Goal: Check status: Check status

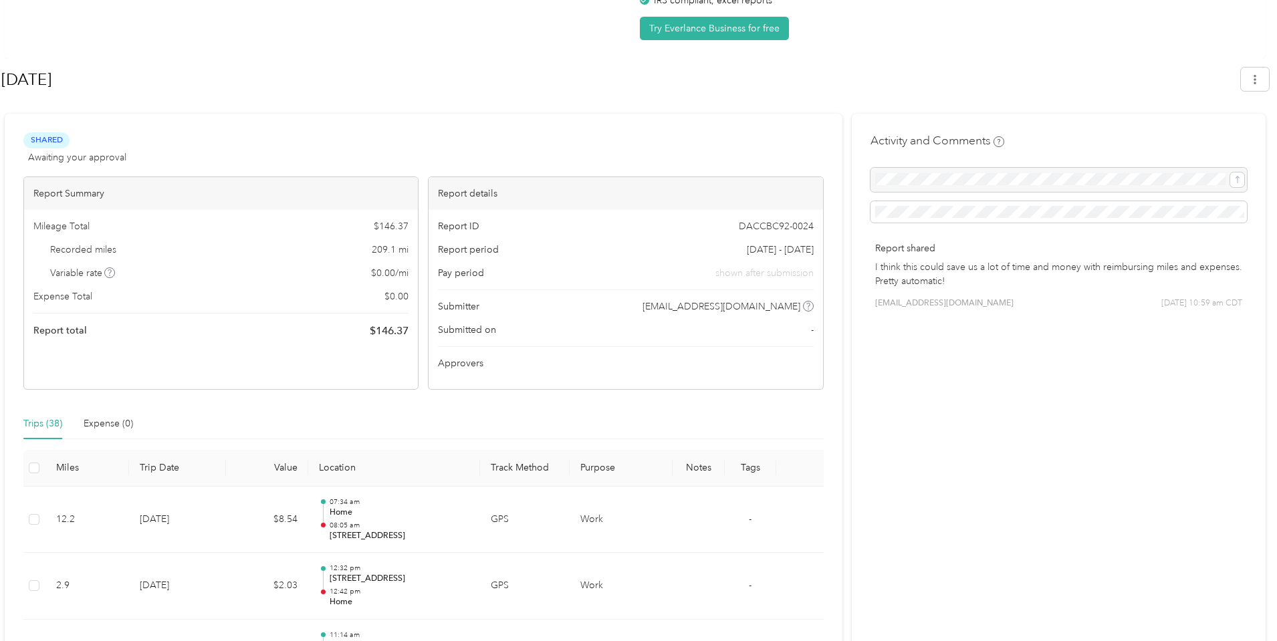
scroll to position [201, 0]
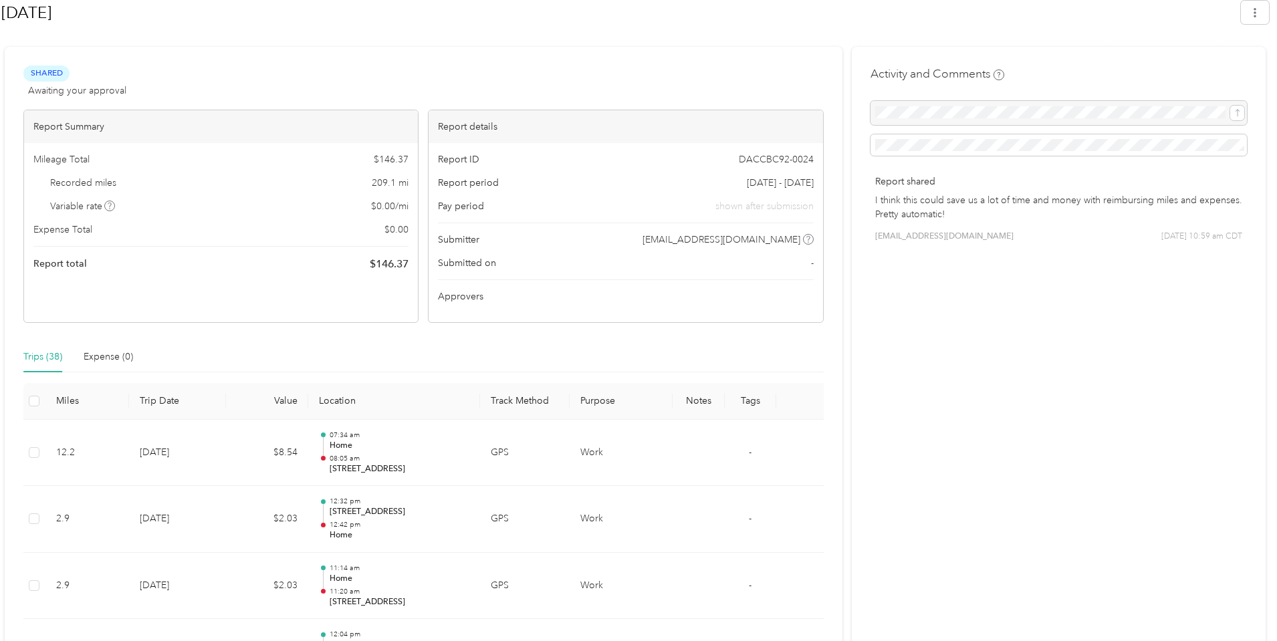
click at [390, 231] on span "$ 0.00" at bounding box center [396, 230] width 24 height 14
click at [389, 230] on span "$ 0.00" at bounding box center [396, 230] width 24 height 14
click at [417, 227] on div "Mileage Total $ 146.37 Recorded miles 209.1 mi Variable rate $ 0.00 / mi Expens…" at bounding box center [221, 212] width 394 height 138
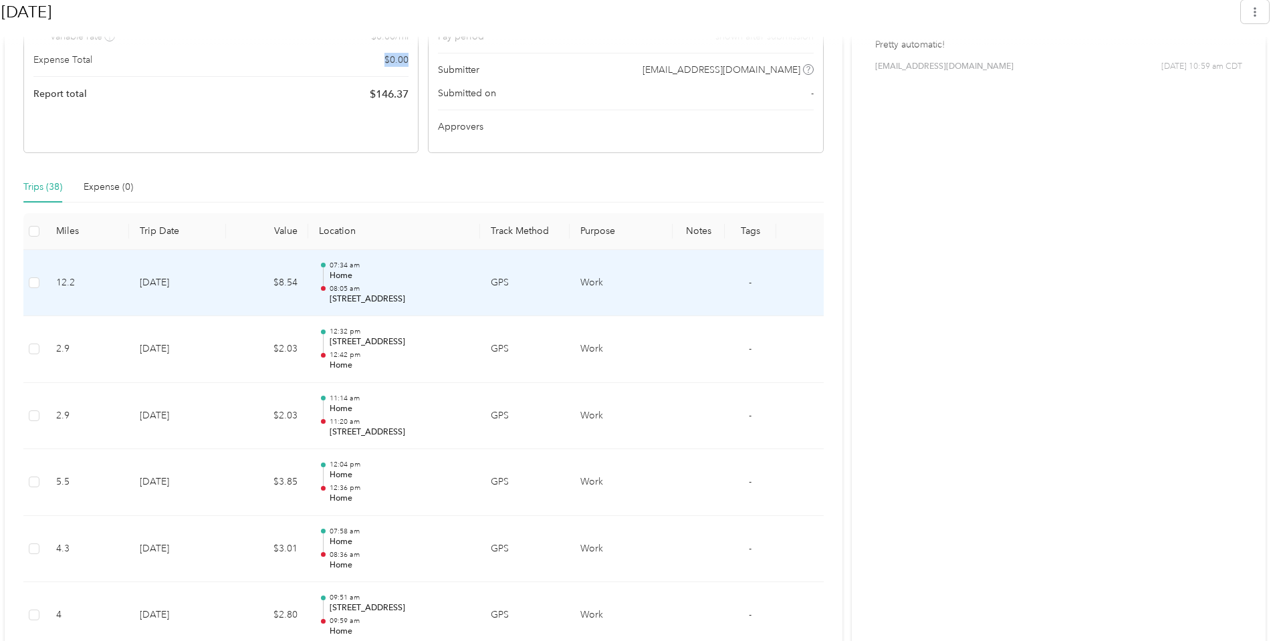
scroll to position [401, 0]
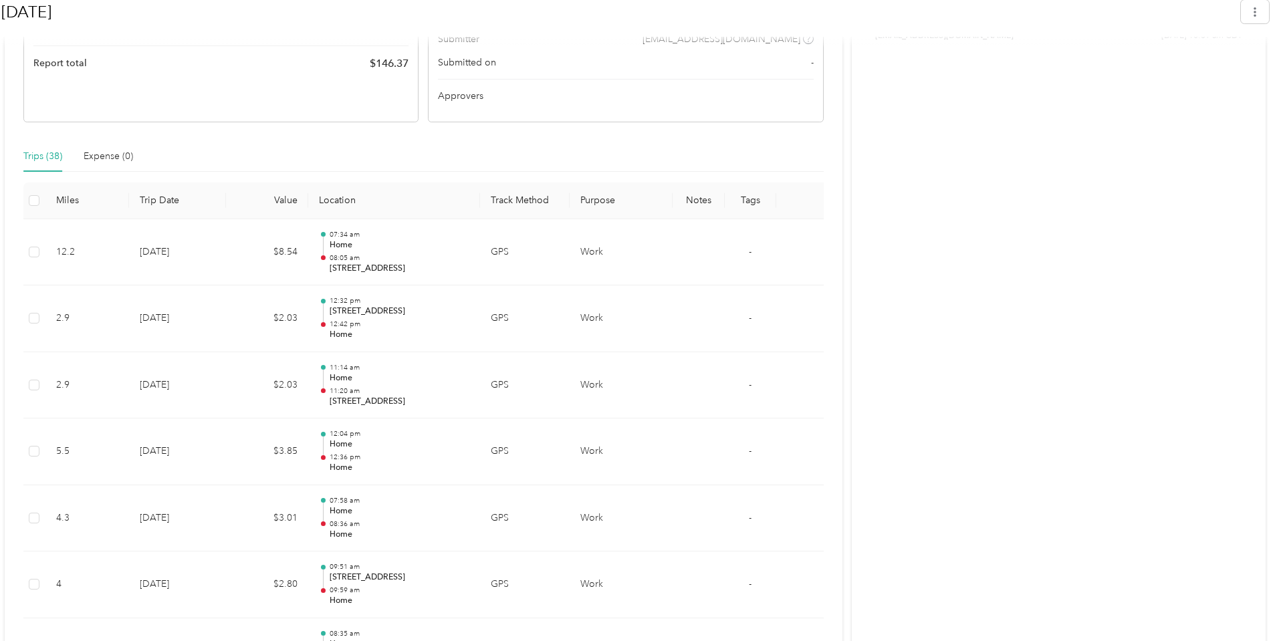
click at [52, 154] on div "Trips (38)" at bounding box center [42, 156] width 39 height 15
click at [47, 154] on div "Trips (38)" at bounding box center [42, 156] width 39 height 15
click at [44, 154] on div "Trips (38)" at bounding box center [42, 156] width 39 height 15
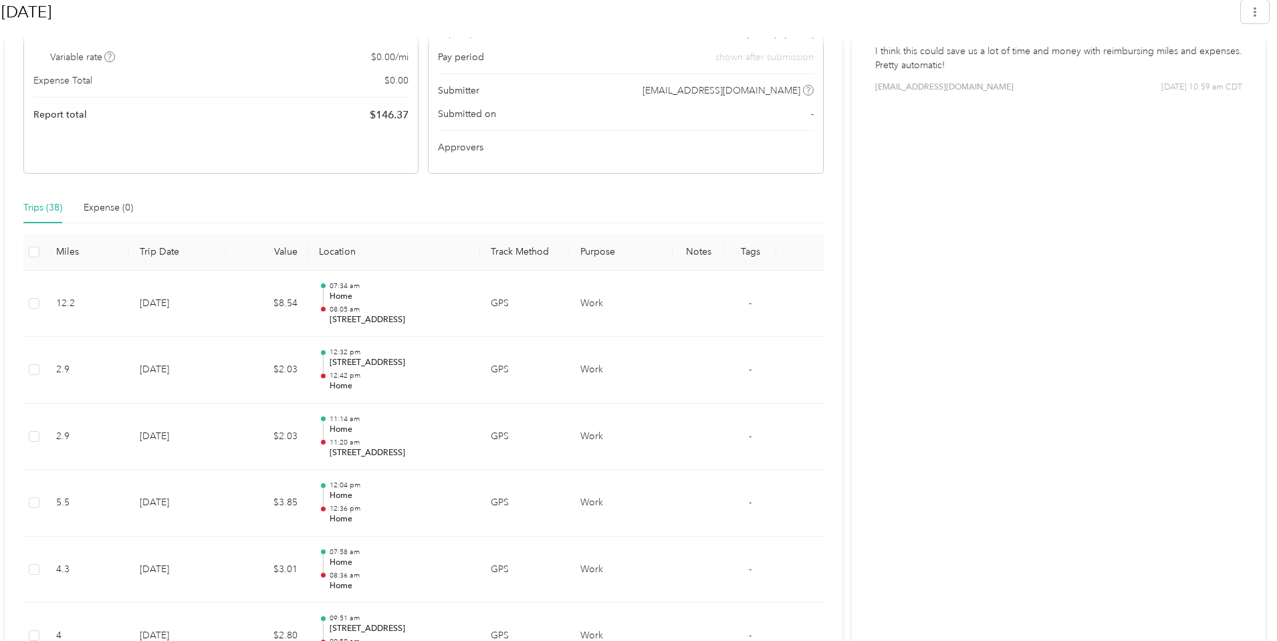
scroll to position [267, 0]
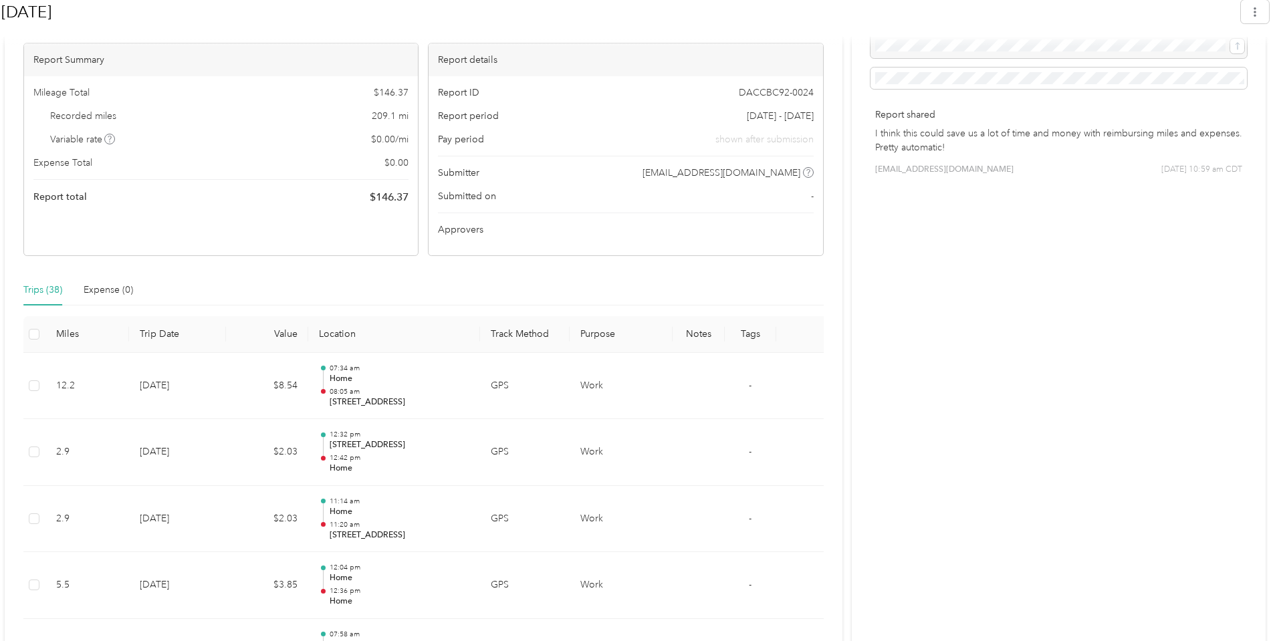
click at [256, 166] on div "Expense Total $ 0.00" at bounding box center [220, 163] width 375 height 14
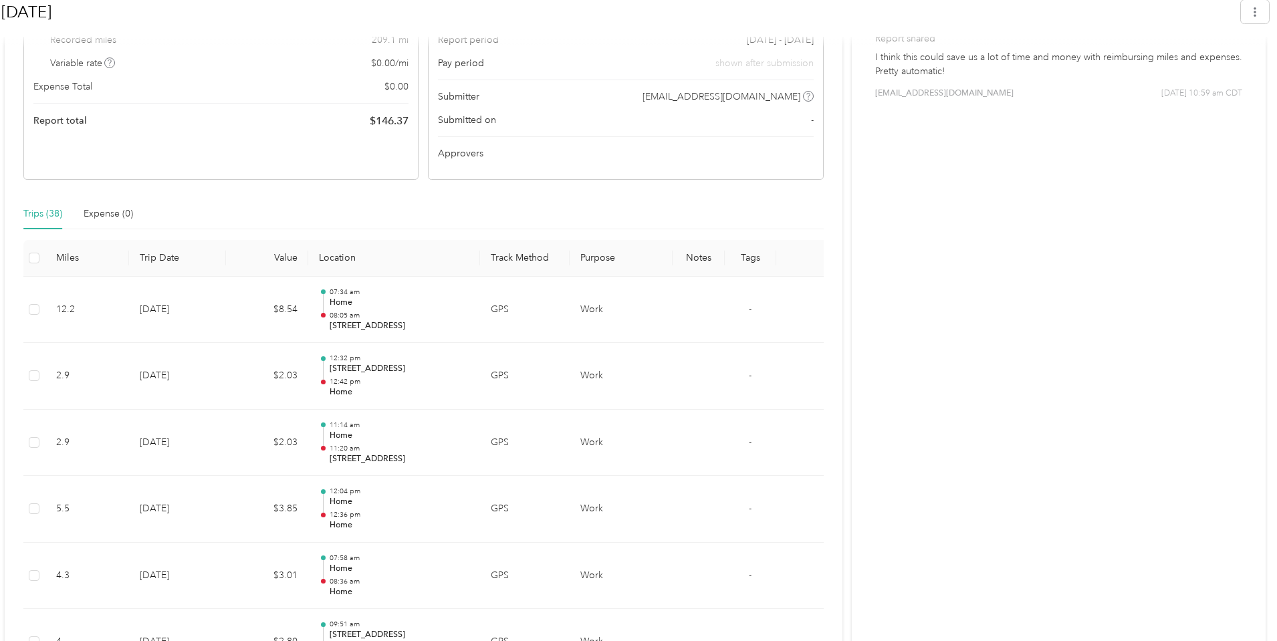
scroll to position [0, 0]
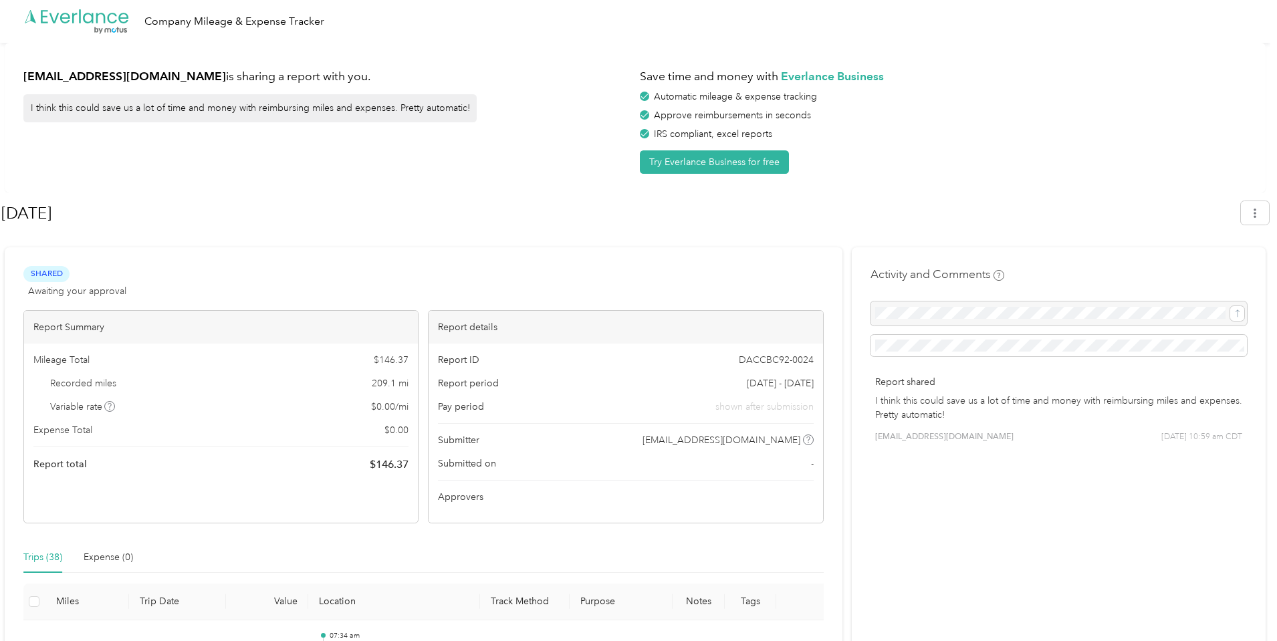
click at [196, 17] on div "Company Mileage & Expense Tracker" at bounding box center [234, 21] width 180 height 17
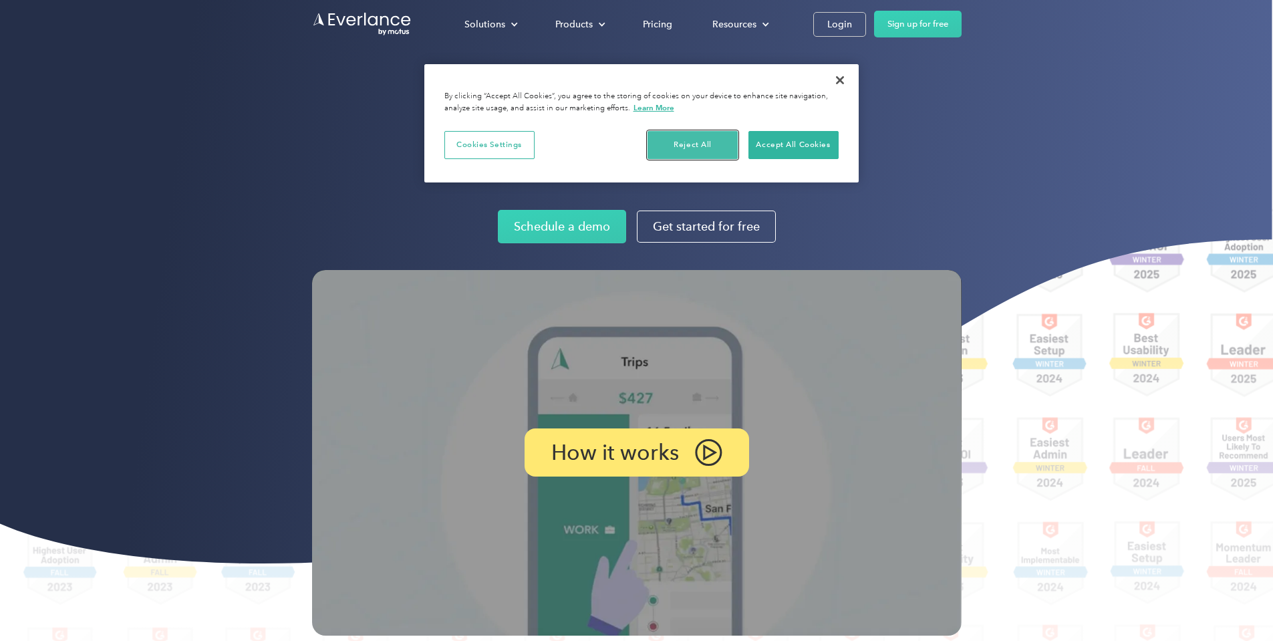
click at [713, 134] on button "Reject All" at bounding box center [693, 145] width 90 height 28
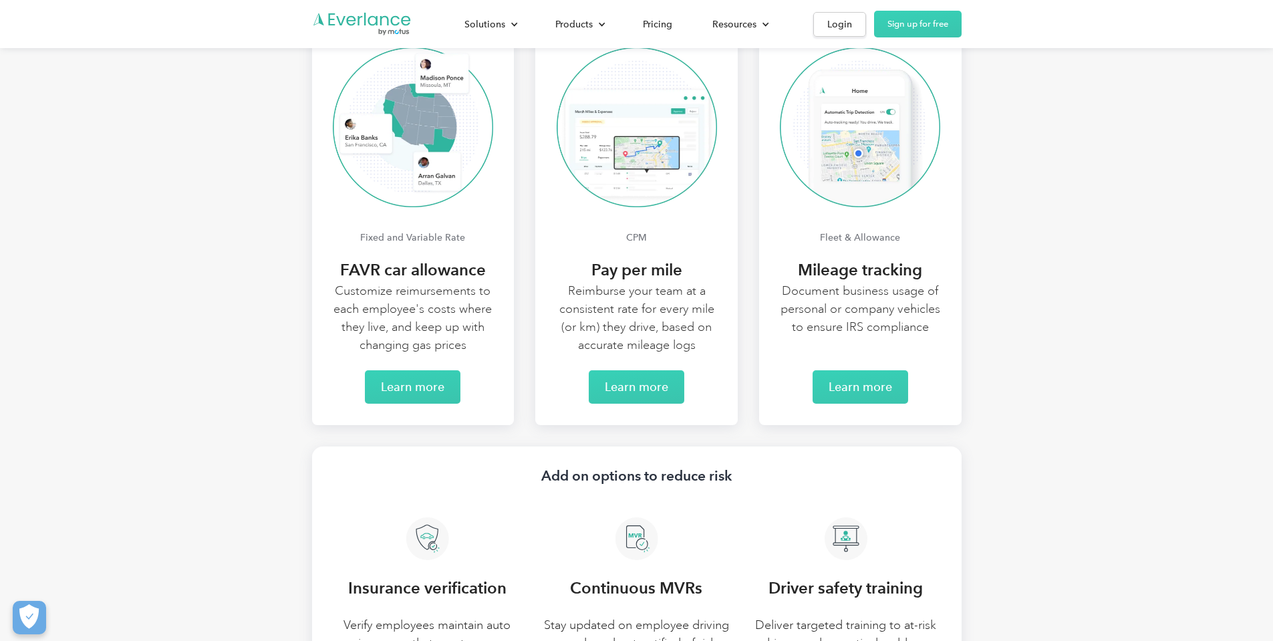
scroll to position [2673, 0]
